Goal: Task Accomplishment & Management: Manage account settings

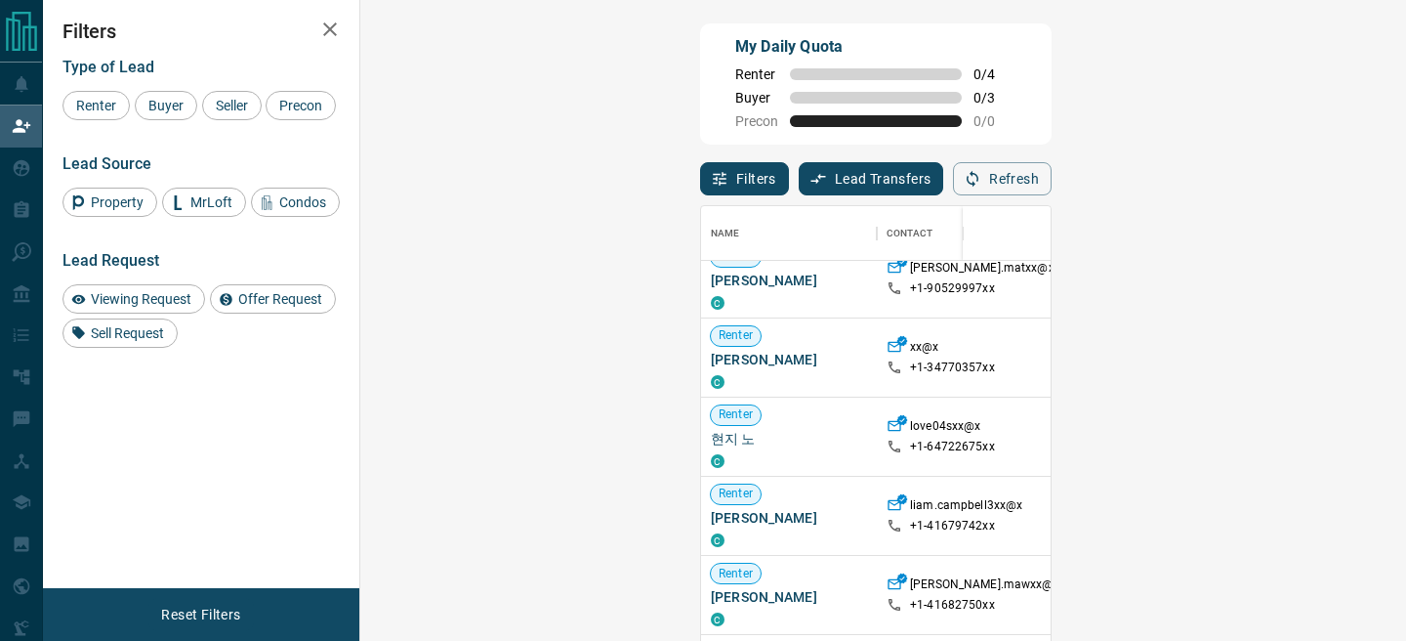
scroll to position [19, 0]
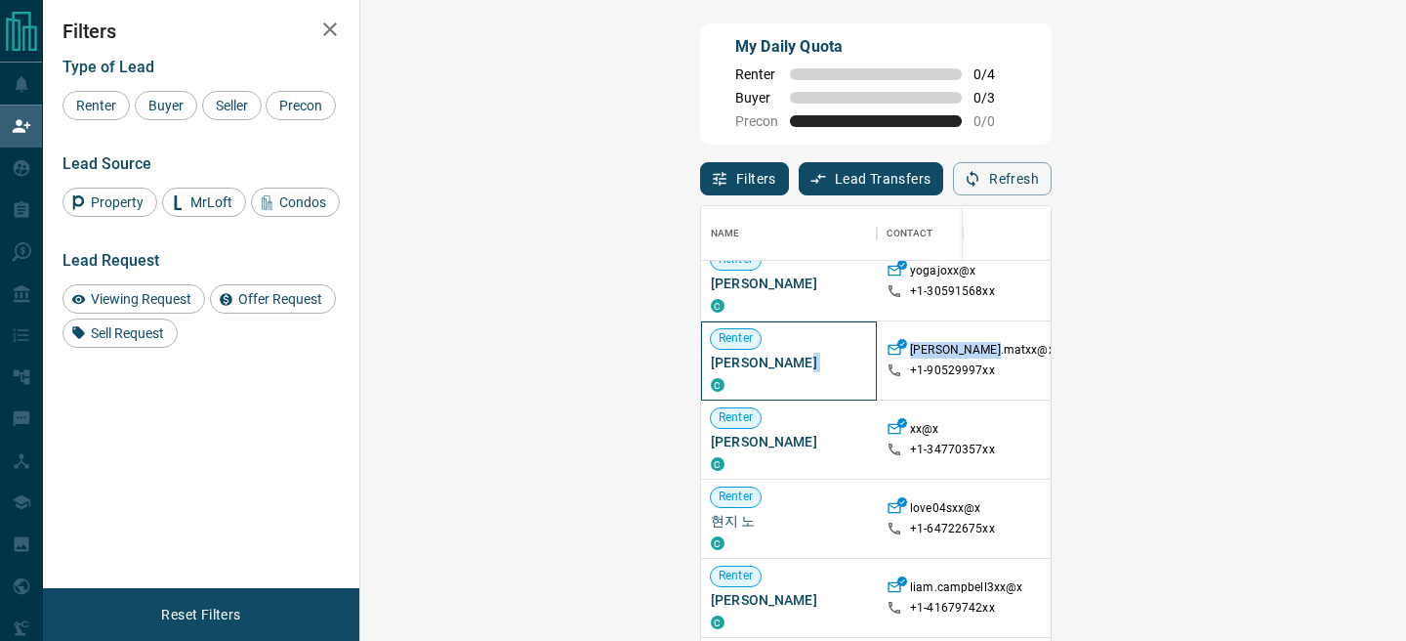
drag, startPoint x: 494, startPoint y: 365, endPoint x: 658, endPoint y: 356, distance: 164.4
click at [701, 356] on div "[PERSON_NAME] C [PERSON_NAME].matxx@x +1- 90529997xx $3K - $3K [GEOGRAPHIC_DATA…" at bounding box center [1355, 360] width 1309 height 79
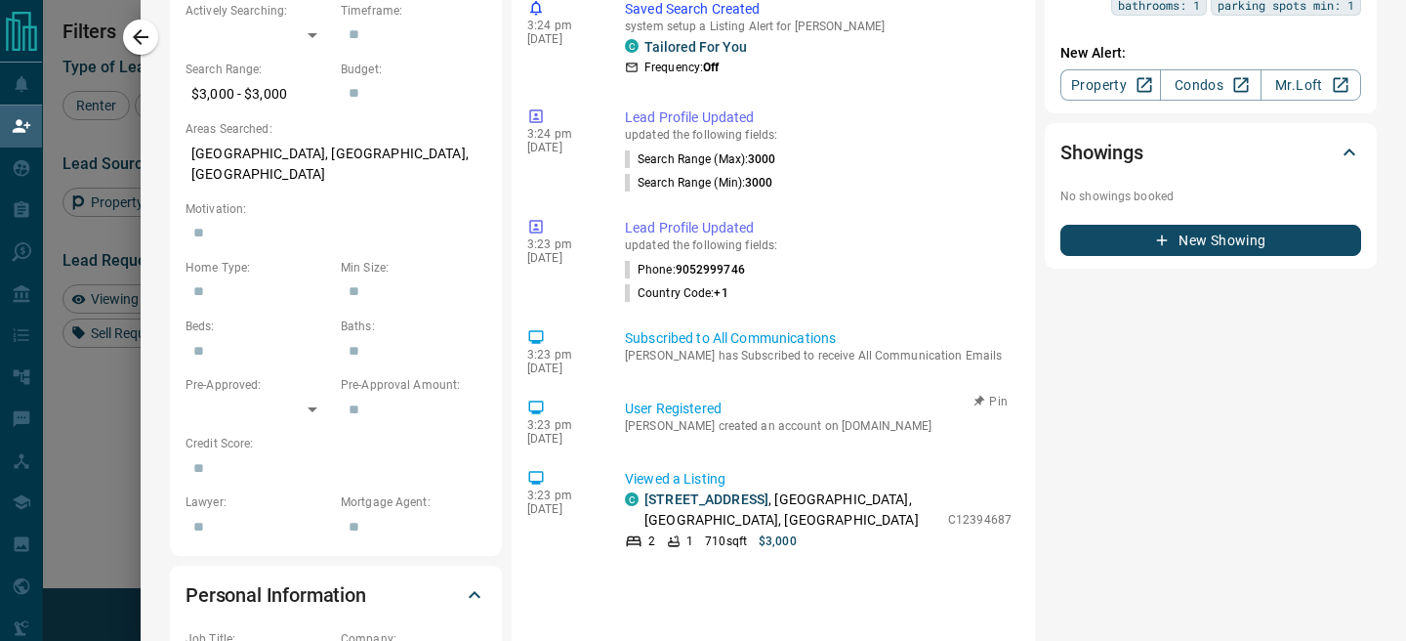
scroll to position [0, 0]
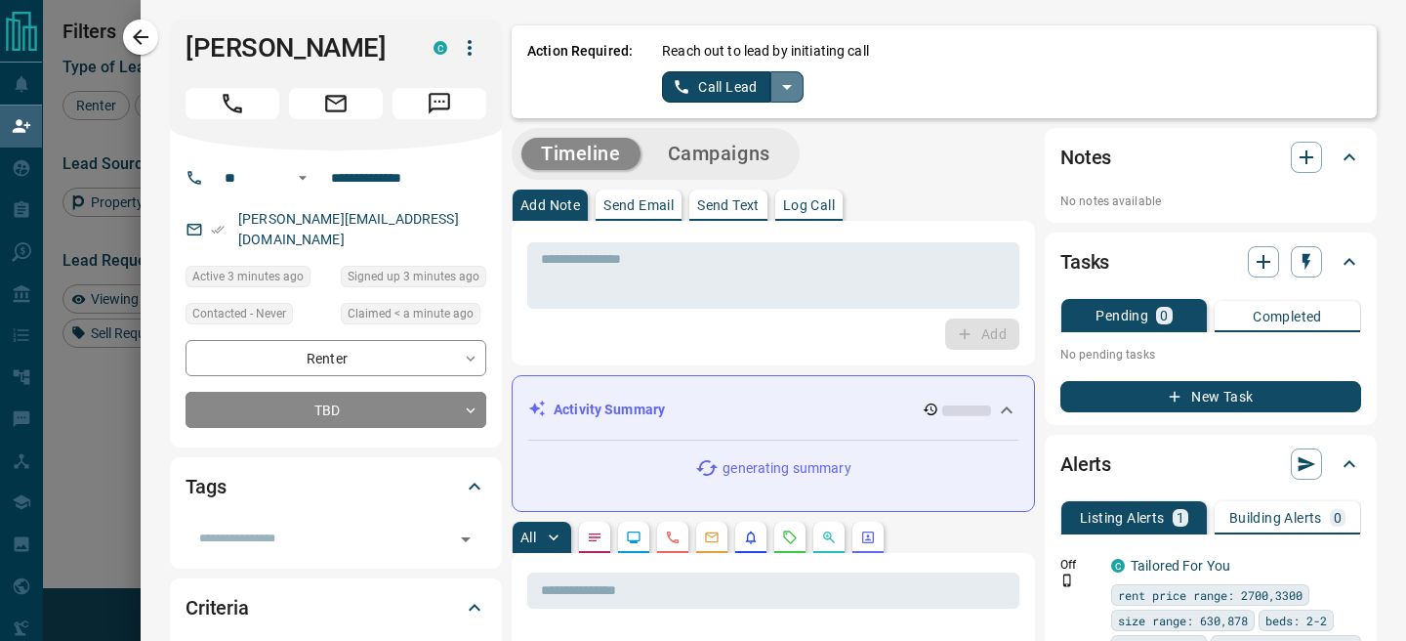
click at [794, 89] on icon "split button" at bounding box center [787, 86] width 23 height 23
click at [706, 151] on li "Log Manual Call" at bounding box center [732, 154] width 119 height 29
click at [668, 85] on button "Log Manual Call" at bounding box center [726, 86] width 129 height 31
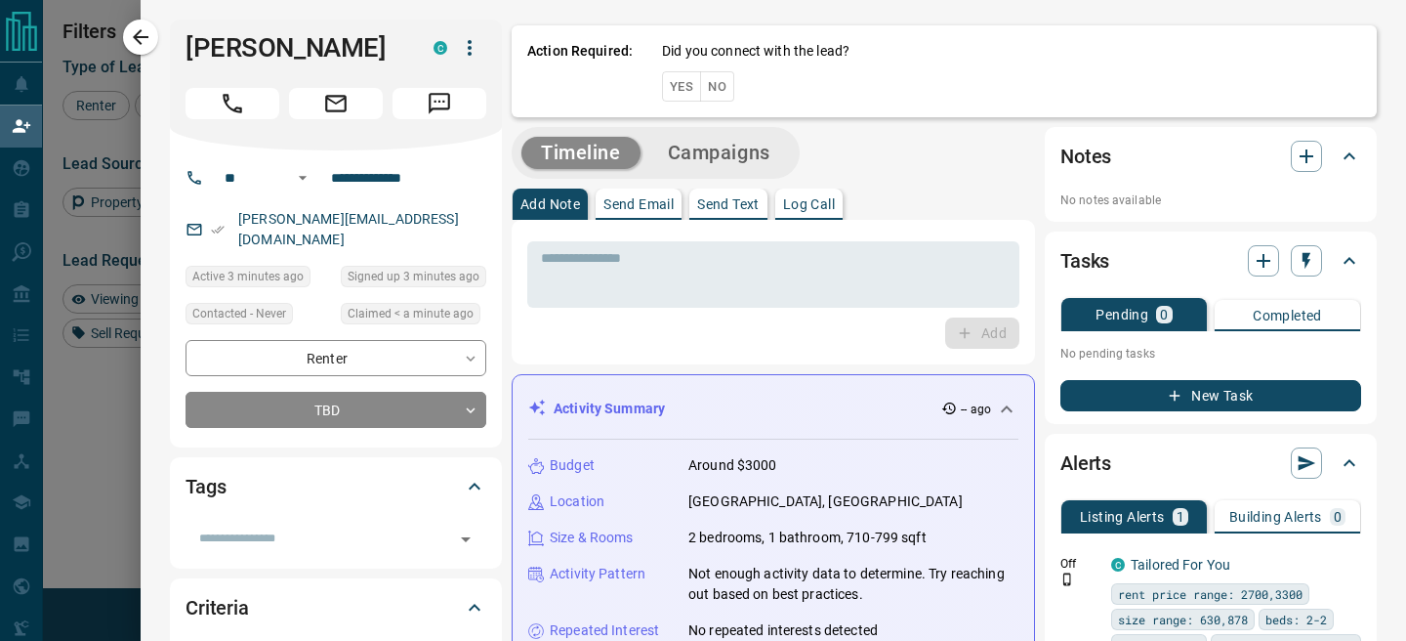
click at [668, 85] on button "Yes" at bounding box center [681, 86] width 39 height 30
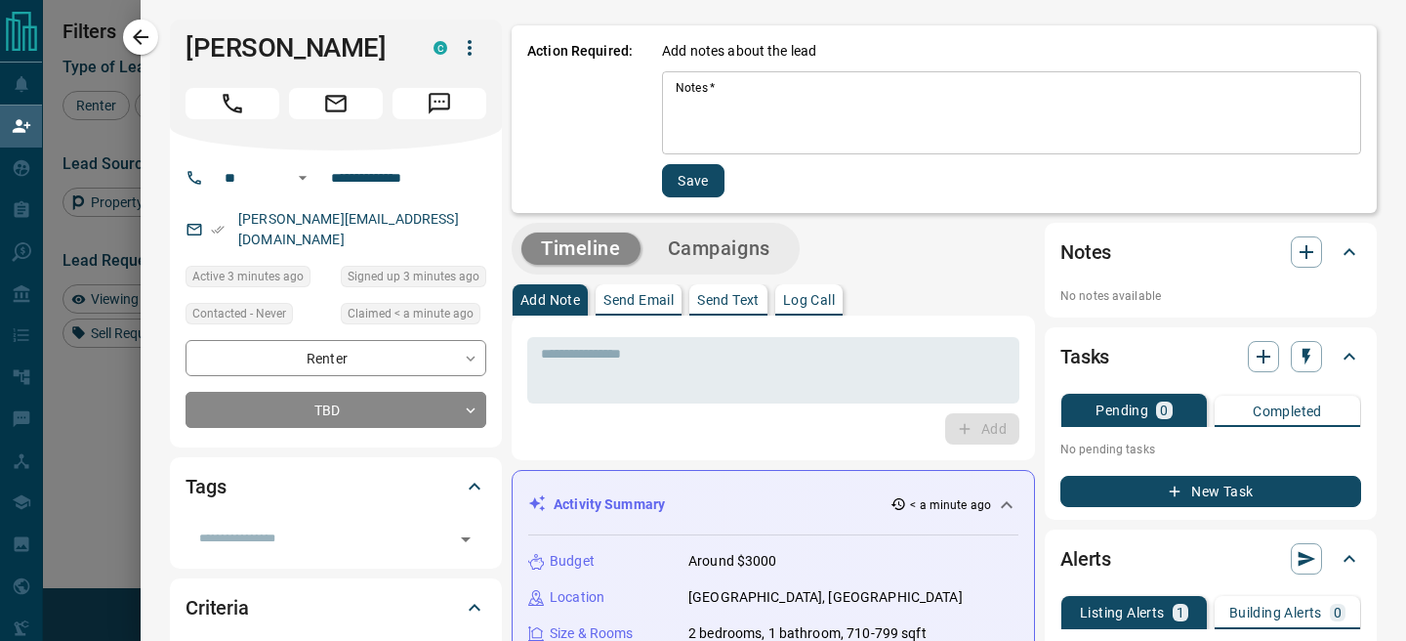
click at [752, 102] on textarea "Notes   *" at bounding box center [1012, 113] width 672 height 66
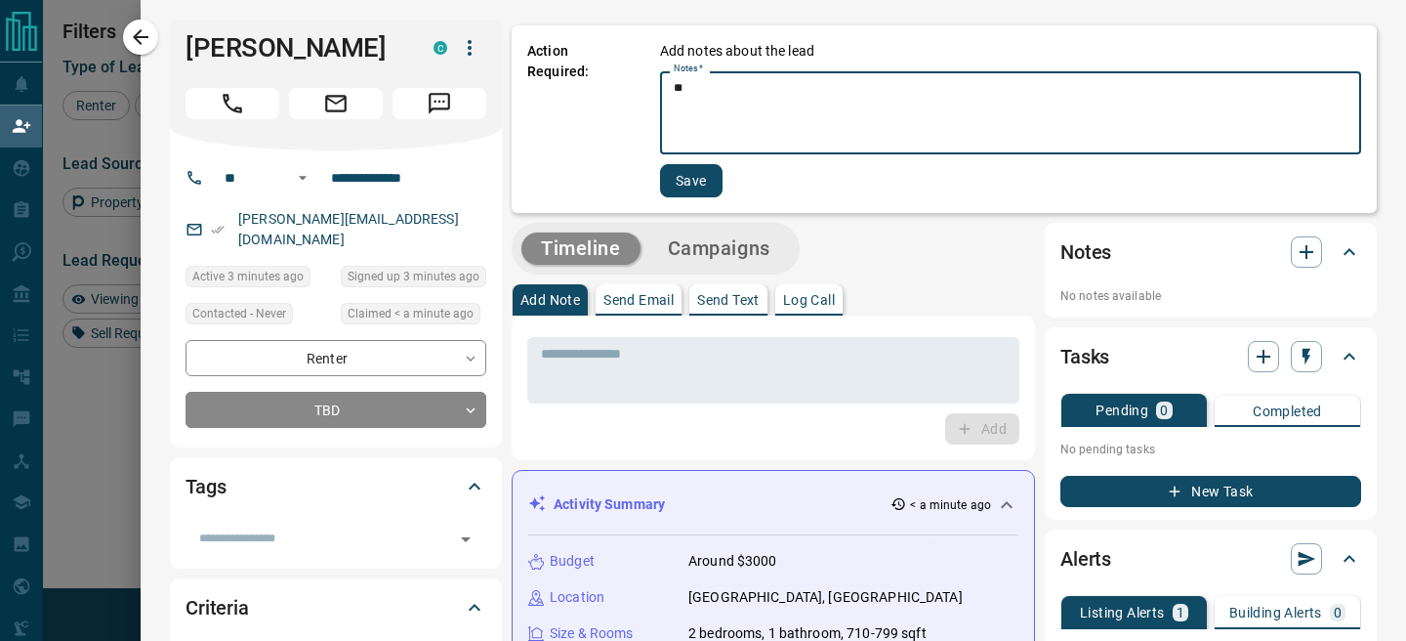
type textarea "**"
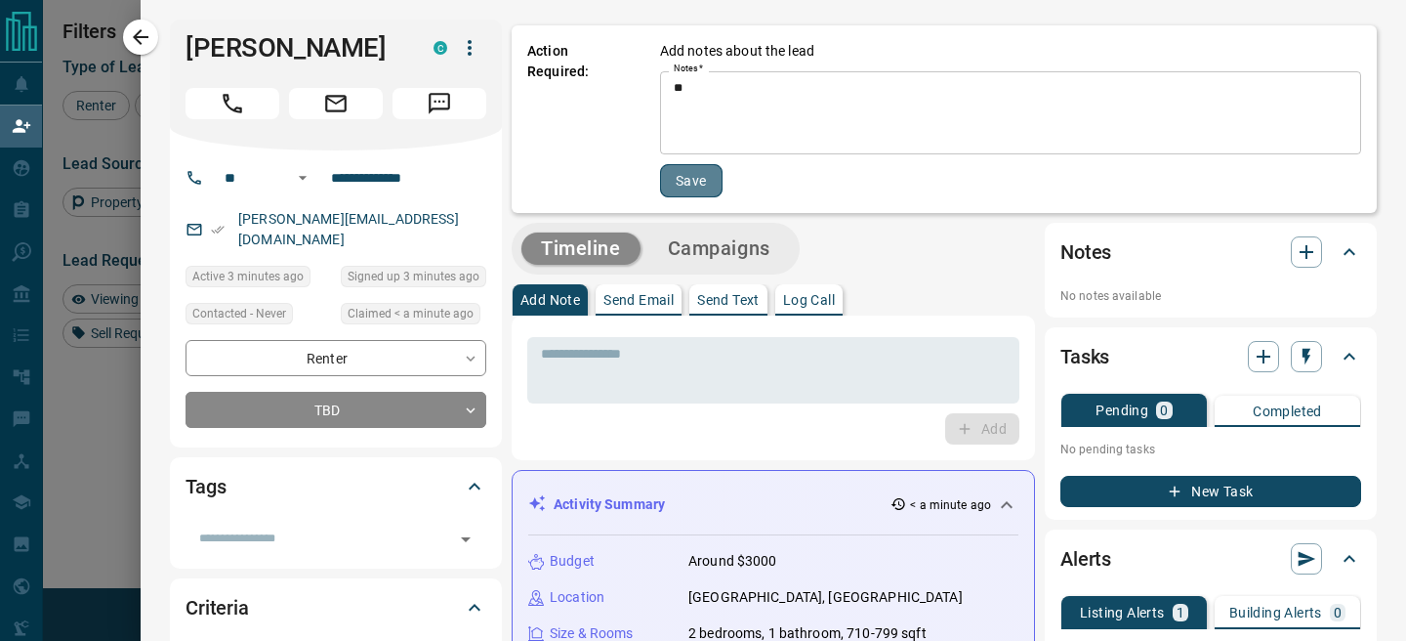
click at [702, 168] on button "Save" at bounding box center [691, 180] width 63 height 33
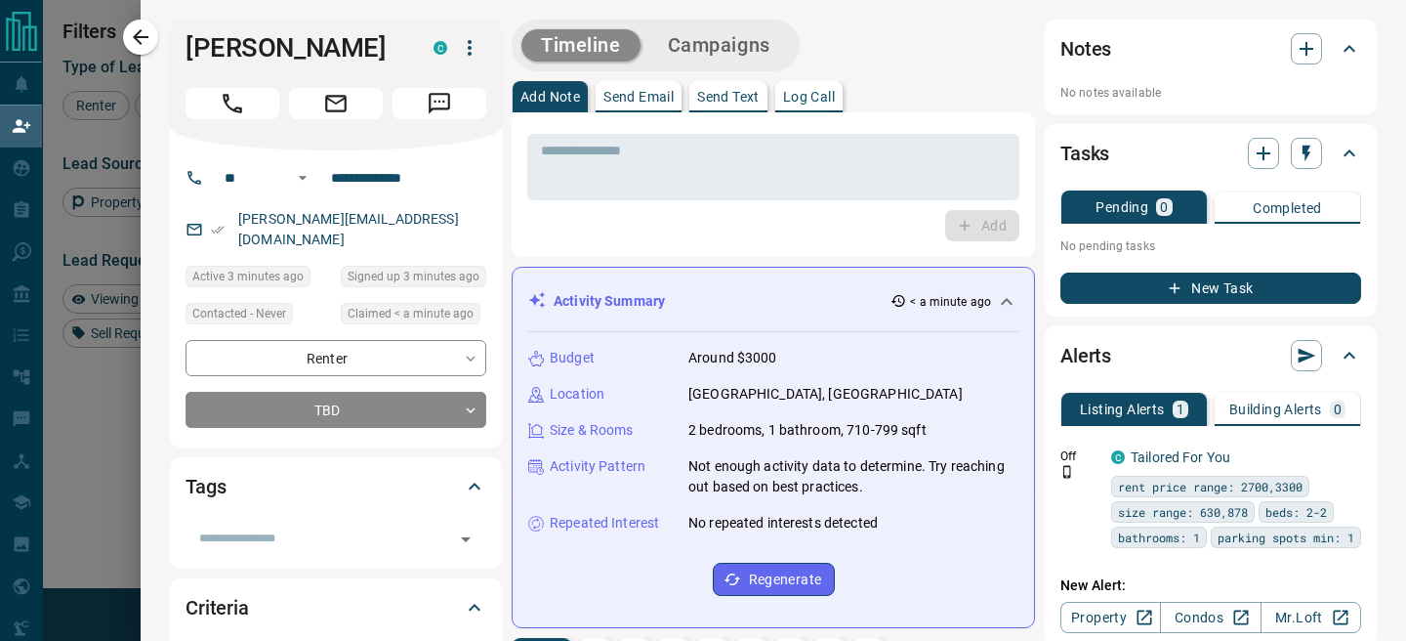
click at [143, 41] on icon "button" at bounding box center [140, 36] width 23 height 23
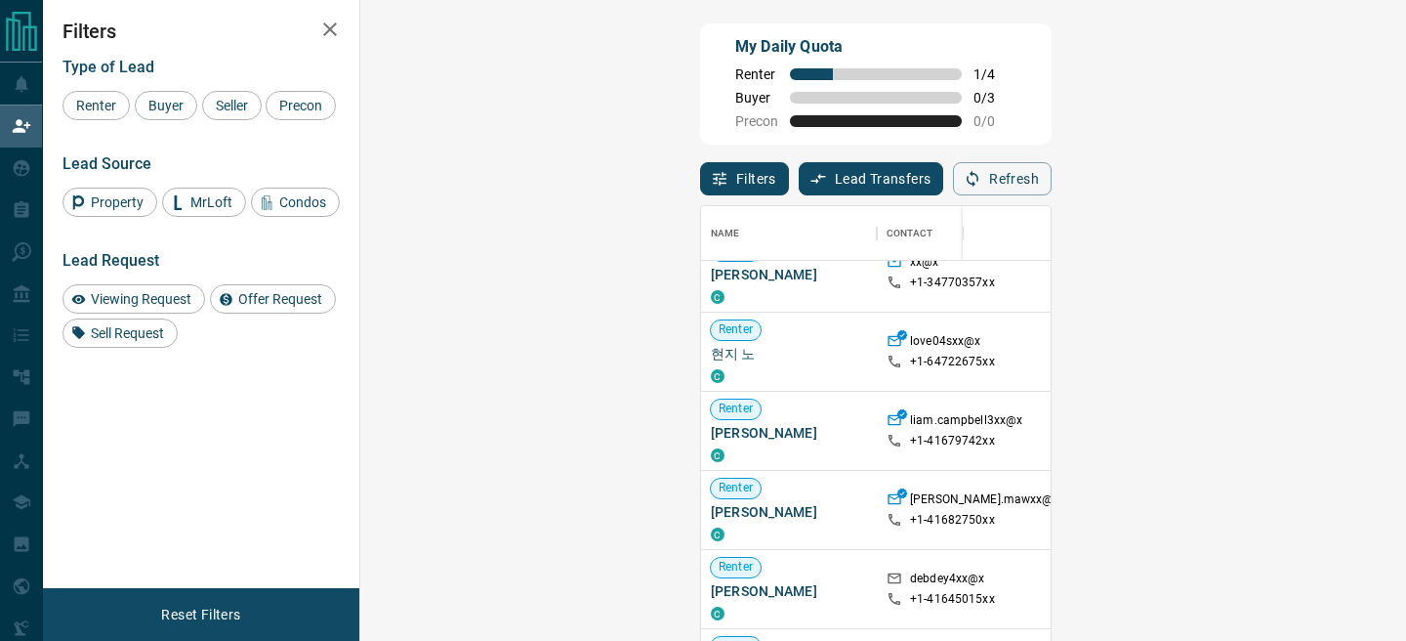
scroll to position [30, 0]
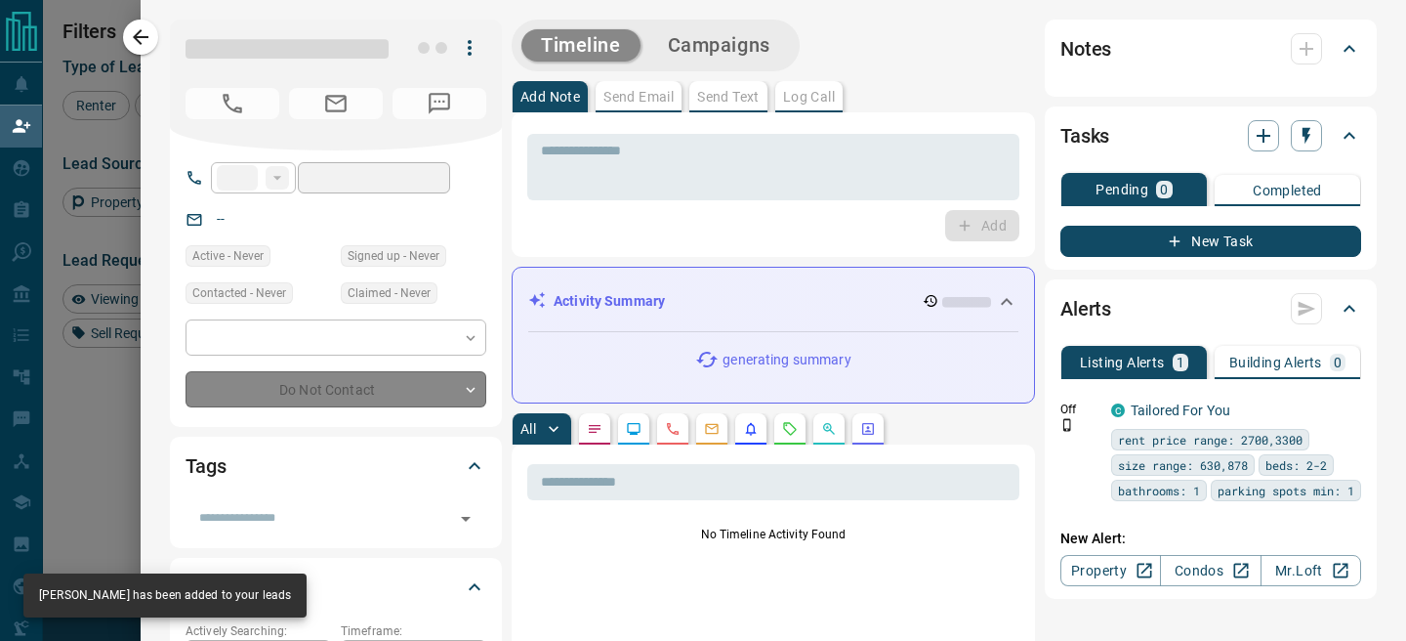
type input "**"
type input "**********"
type input "**"
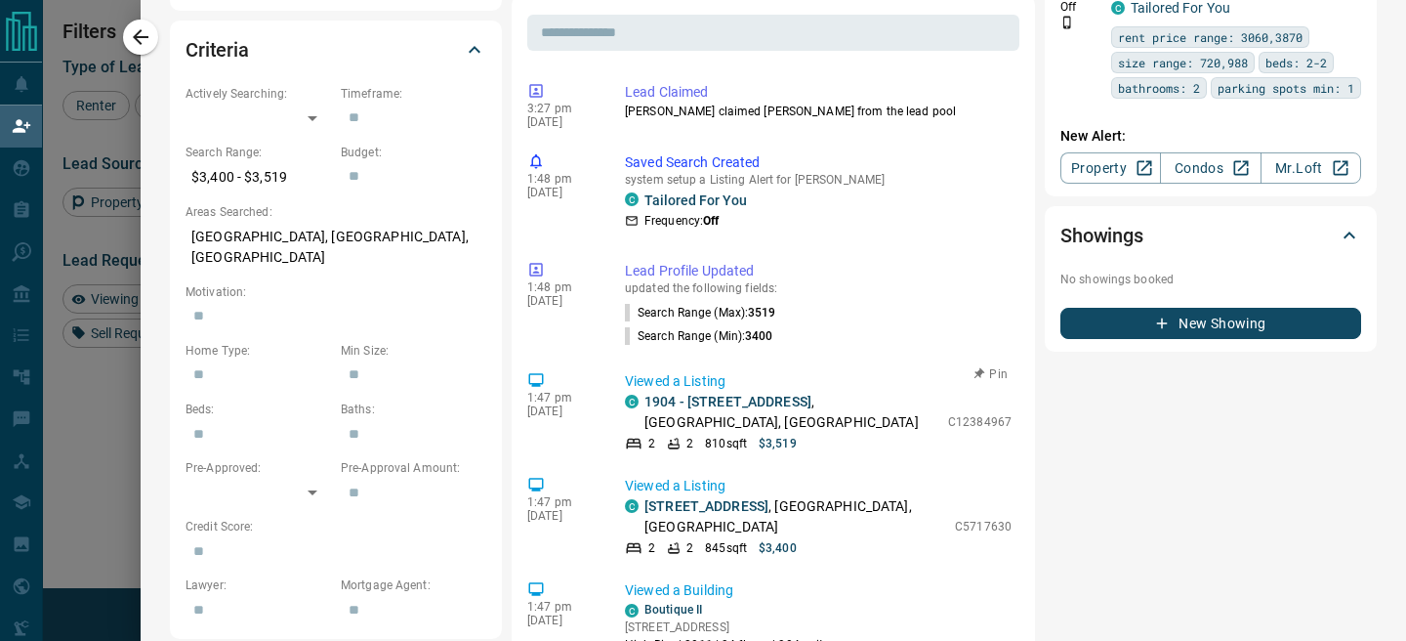
scroll to position [0, 0]
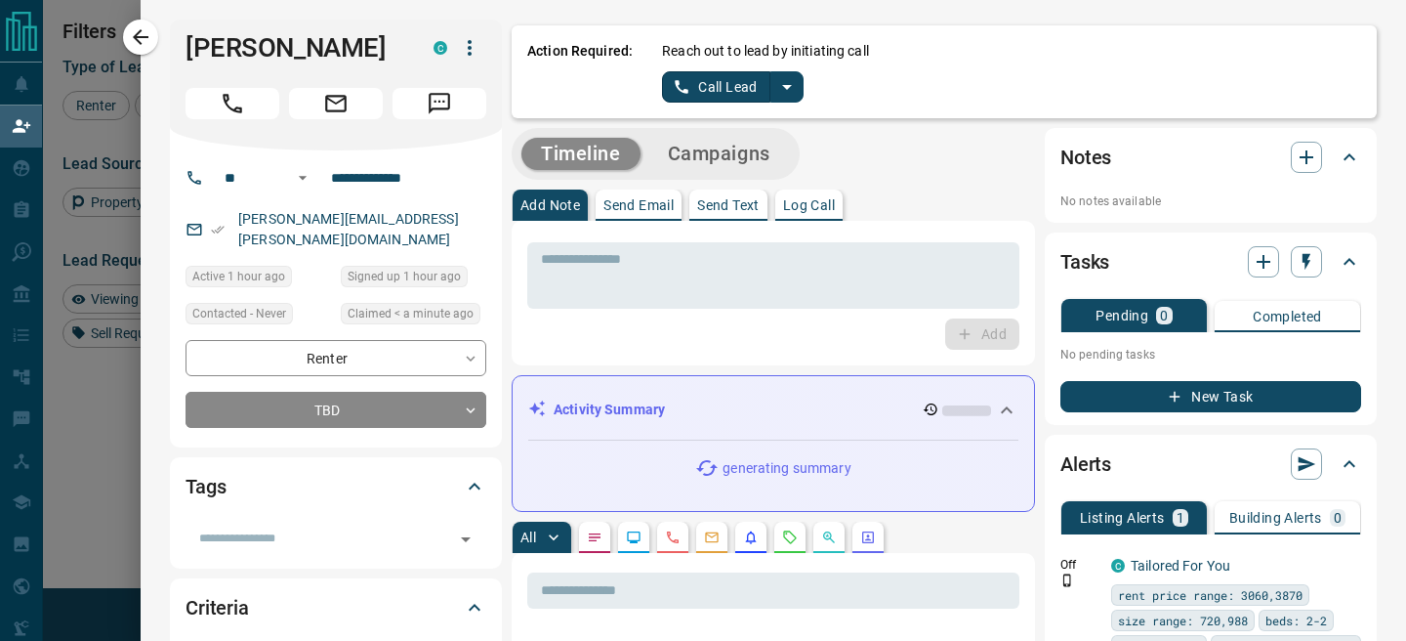
click at [781, 89] on icon "split button" at bounding box center [787, 86] width 23 height 23
click at [693, 154] on li "Log Manual Call" at bounding box center [732, 154] width 119 height 29
click at [680, 95] on button "Log Manual Call" at bounding box center [726, 86] width 129 height 31
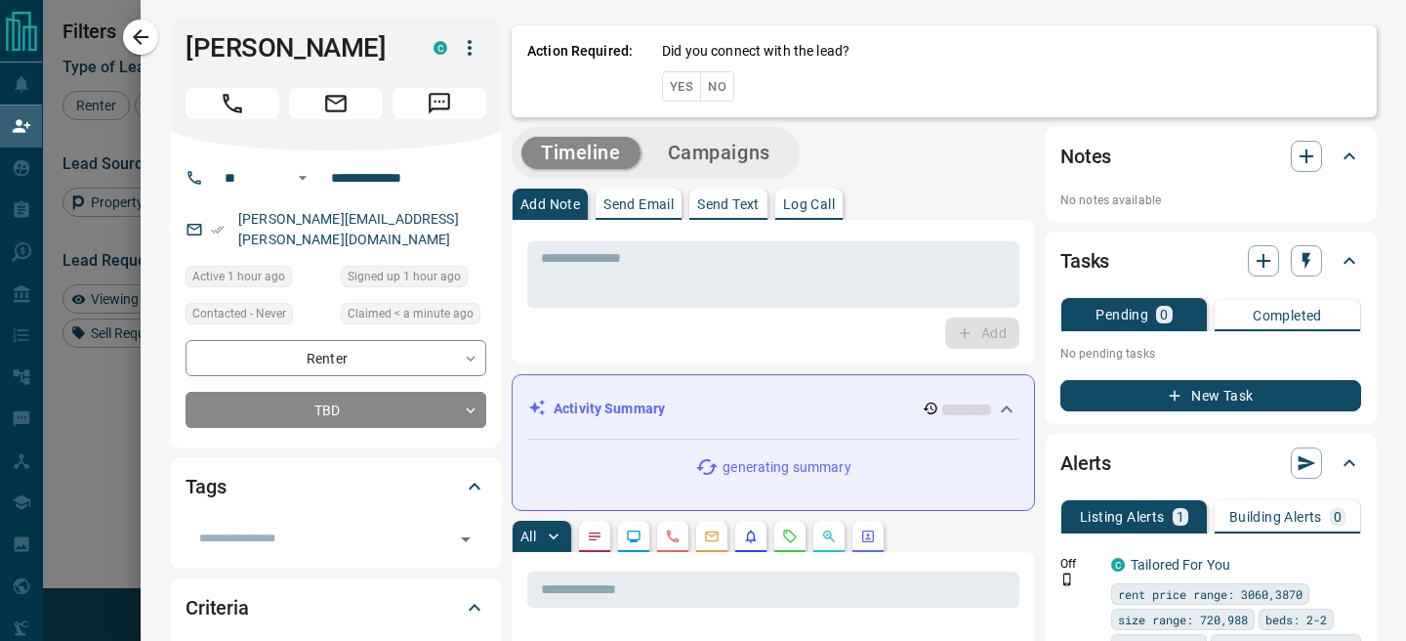
click at [680, 95] on button "Yes" at bounding box center [681, 86] width 39 height 30
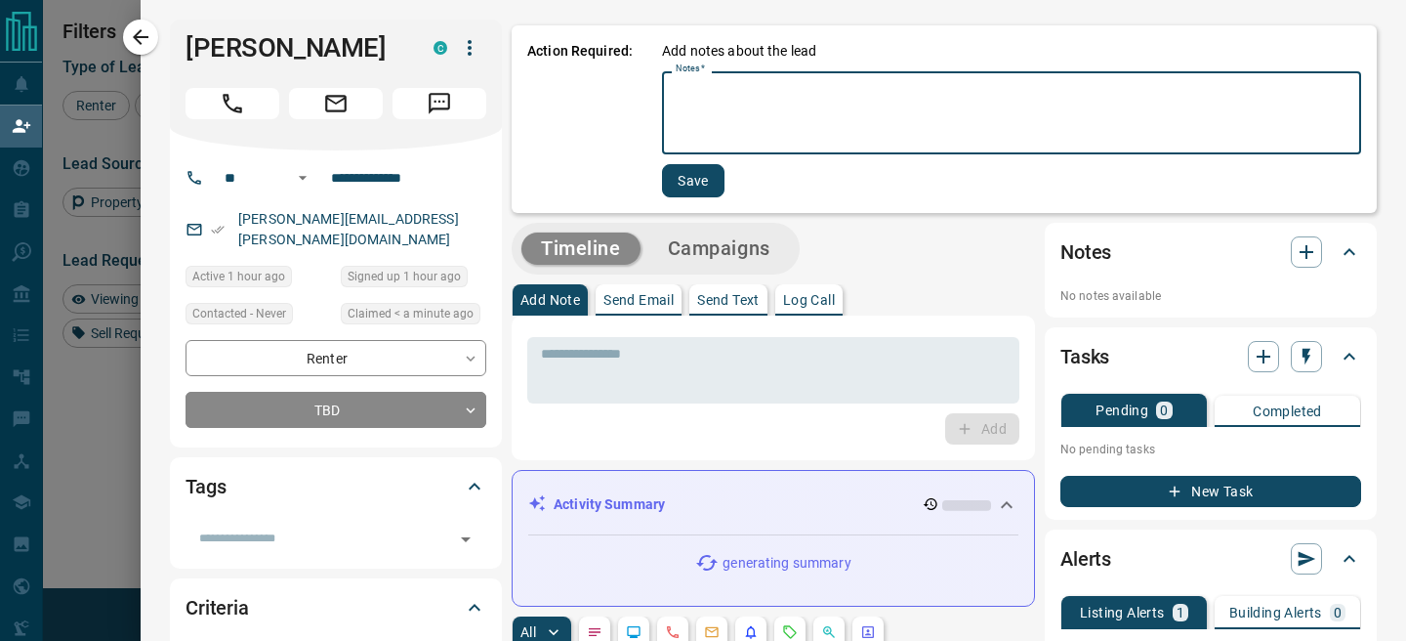
click at [716, 98] on textarea "Notes   *" at bounding box center [1012, 113] width 672 height 66
type textarea "**"
click at [709, 172] on button "Save" at bounding box center [691, 180] width 63 height 33
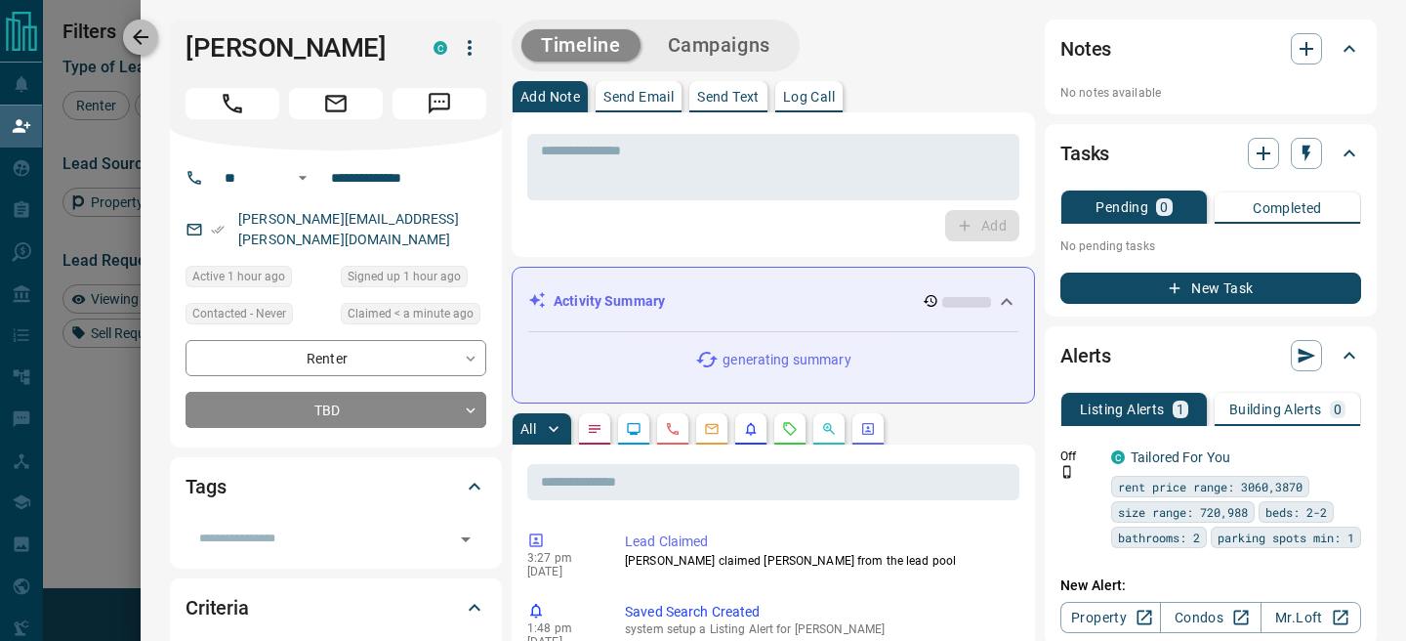
click at [140, 41] on icon "button" at bounding box center [140, 36] width 23 height 23
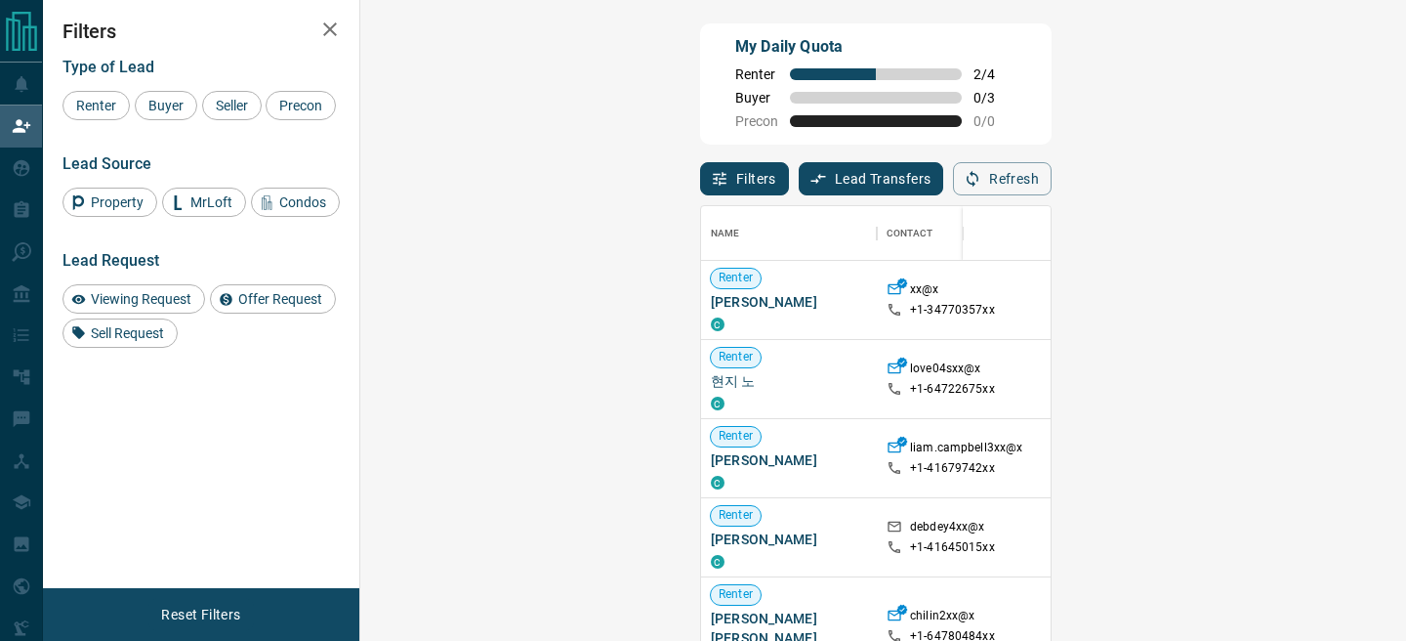
scroll to position [481, 1004]
